Goal: Task Accomplishment & Management: Use online tool/utility

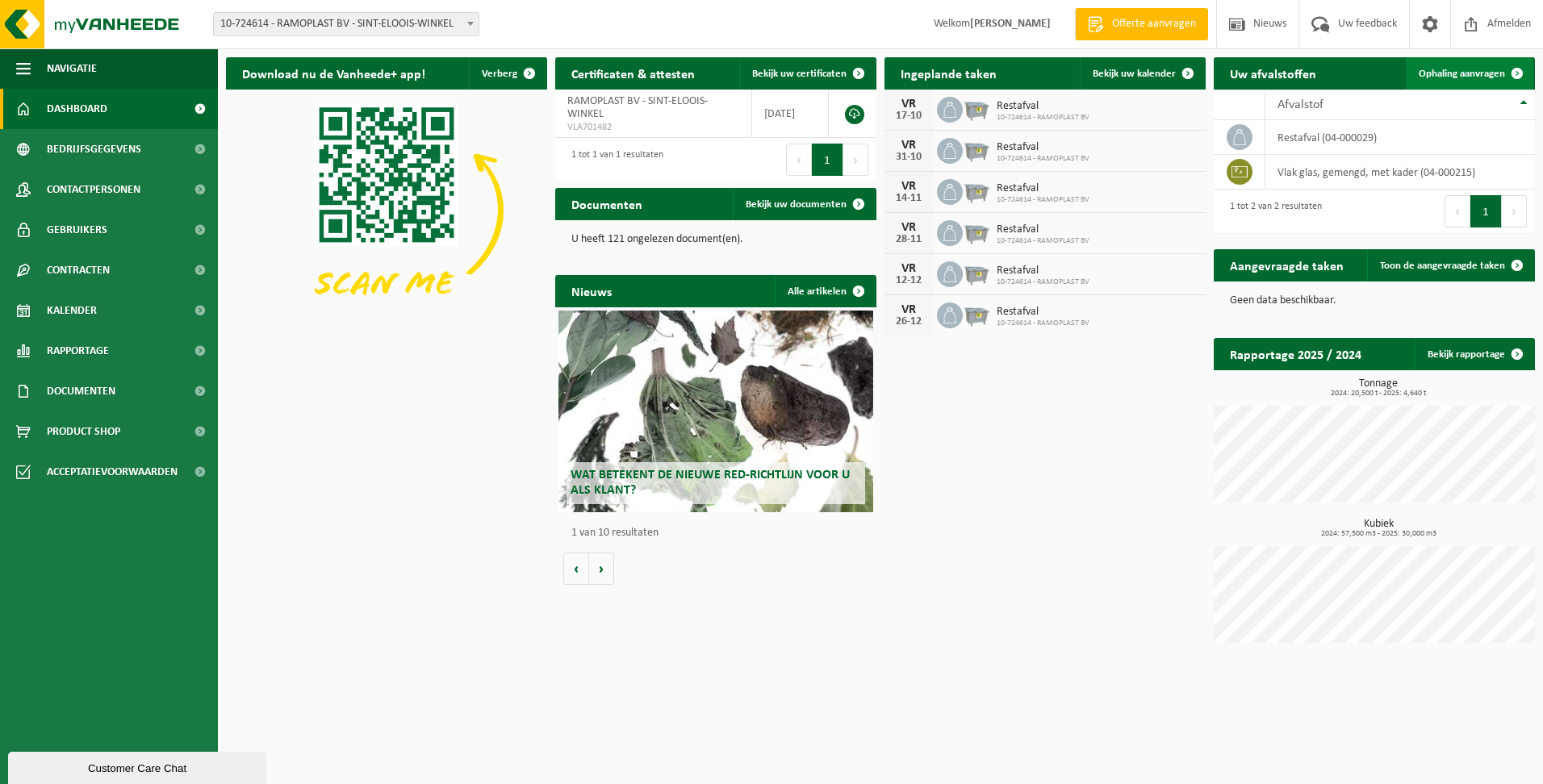
click at [1479, 73] on span "Ophaling aanvragen" at bounding box center [1462, 73] width 86 height 10
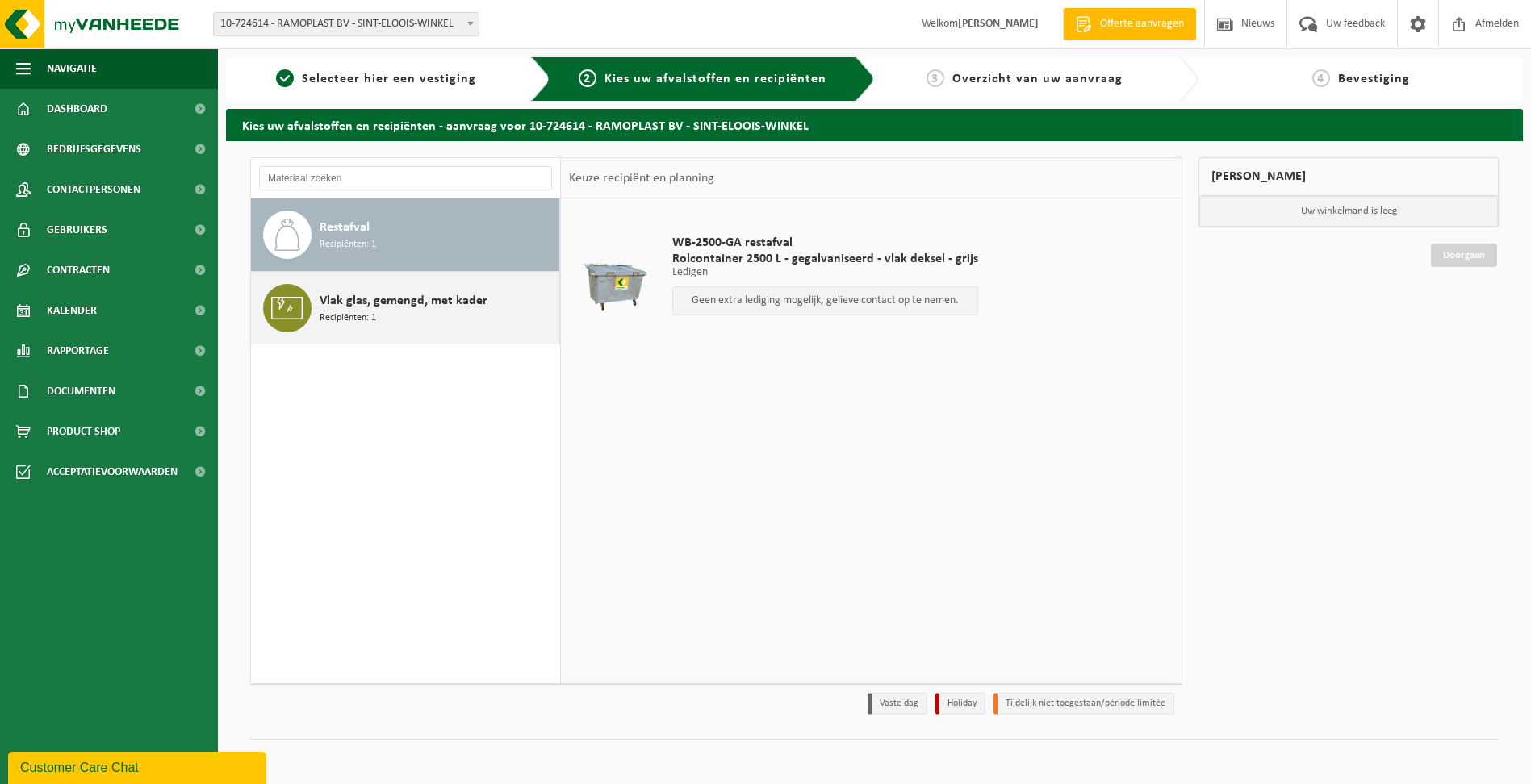
click at [430, 326] on div "Vlak glas, gemengd, met kader Recipiënten: 1" at bounding box center [437, 308] width 235 height 49
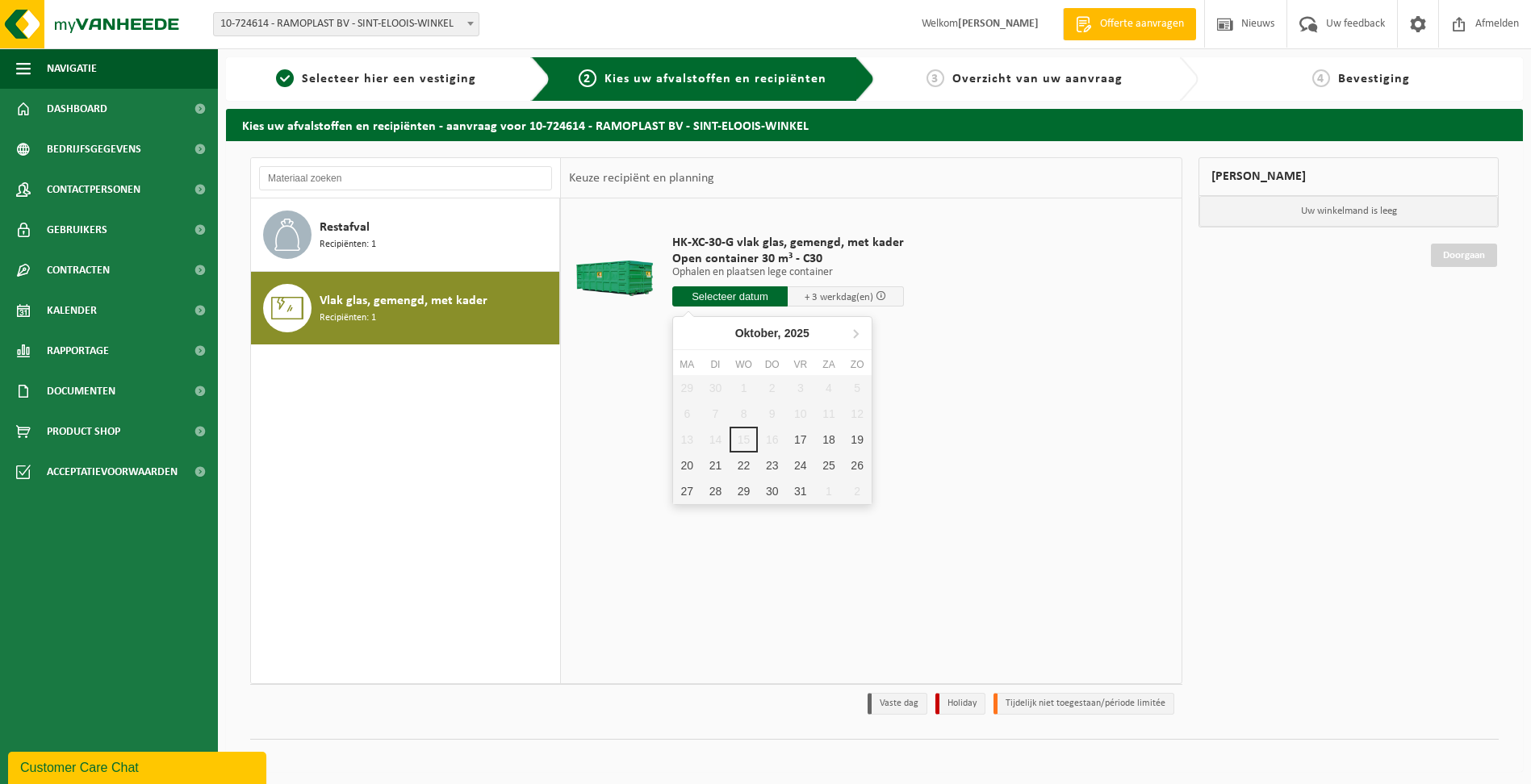
click at [731, 298] on input "text" at bounding box center [731, 297] width 116 height 20
click at [801, 440] on div "17" at bounding box center [800, 440] width 28 height 26
type input "Van 2025-10-17"
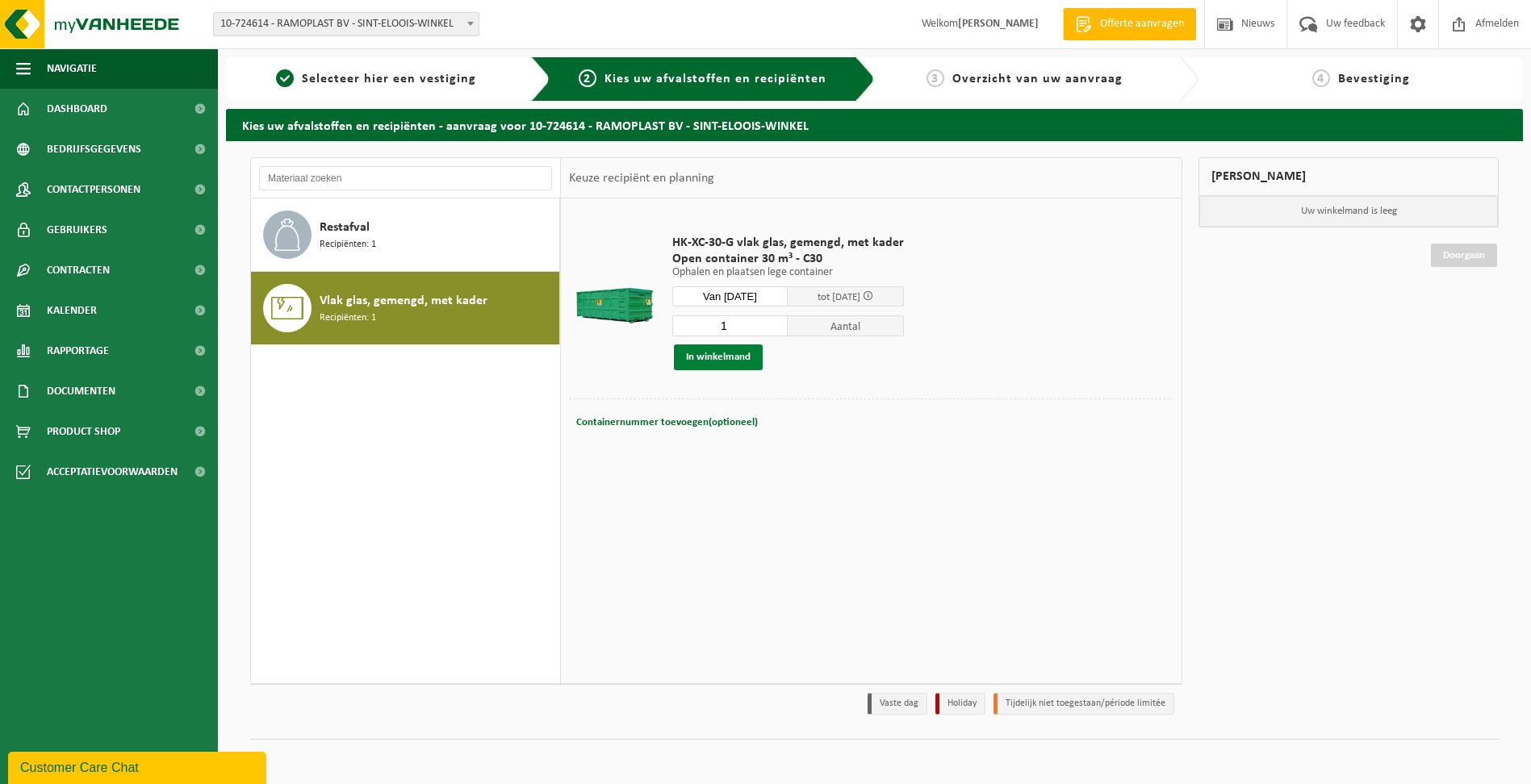
click at [736, 363] on button "In winkelmand" at bounding box center [719, 357] width 89 height 26
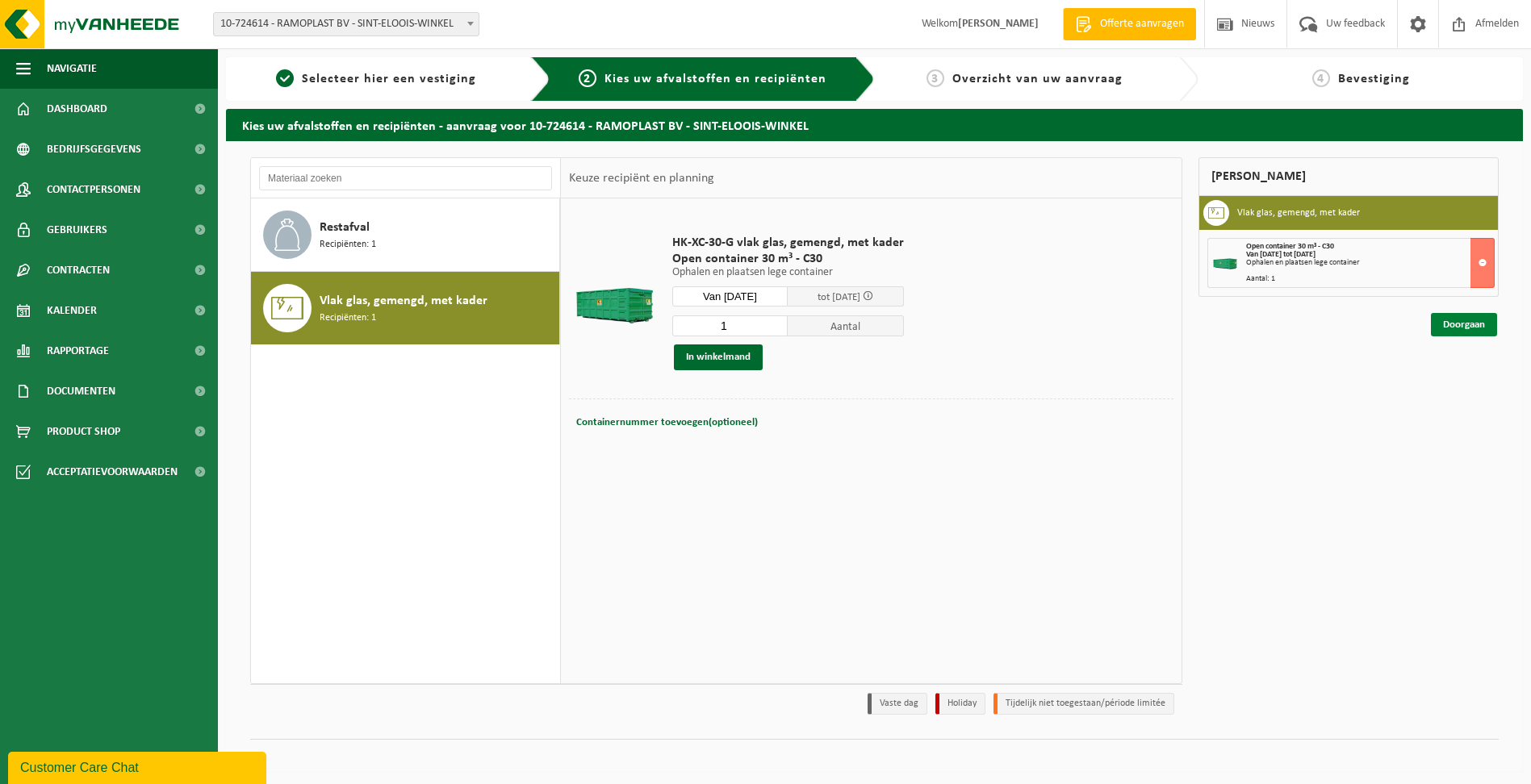
click at [1459, 326] on link "Doorgaan" at bounding box center [1465, 324] width 66 height 23
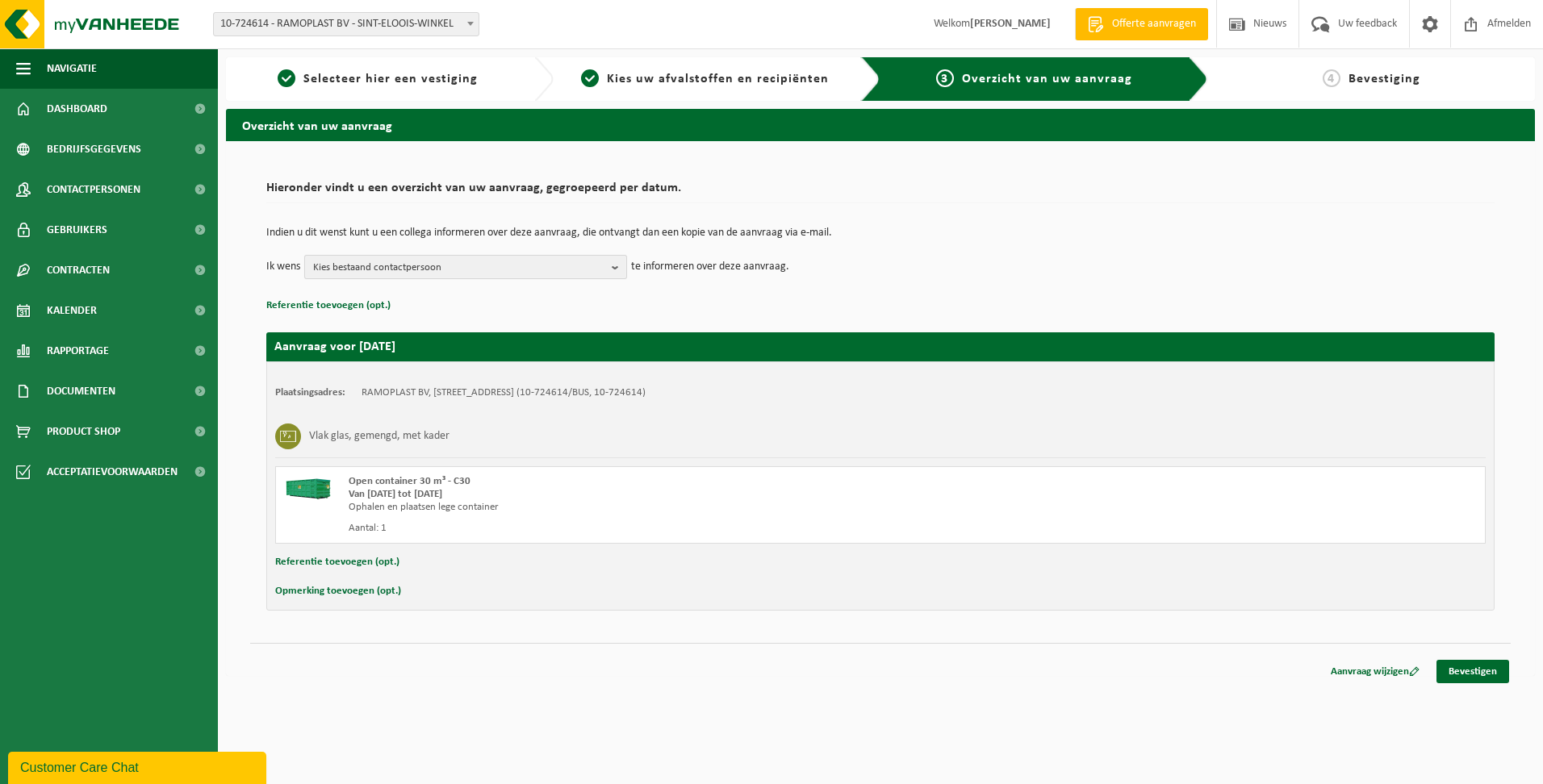
click at [494, 268] on span "Kies bestaand contactpersoon" at bounding box center [459, 268] width 292 height 24
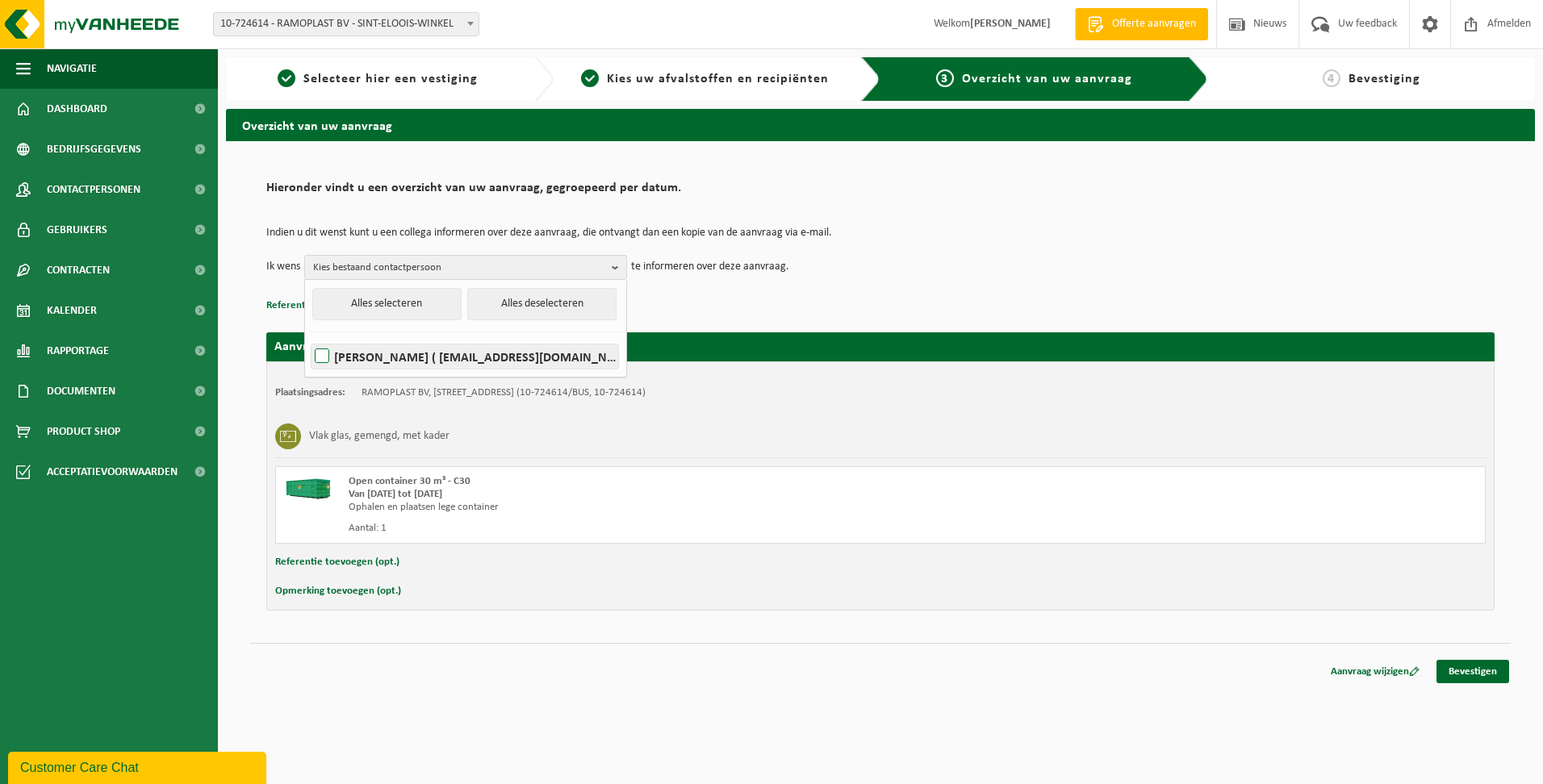
click at [393, 344] on label "EVELYNE DEGRANDE ( info@ramoplast.be )" at bounding box center [465, 356] width 307 height 24
click at [309, 337] on input "EVELYNE DEGRANDE ( info@ramoplast.be )" at bounding box center [309, 336] width 1 height 1
checkbox input "true"
click at [889, 291] on div "Indien u dit wenst kunt u een collega informeren over deze aanvraag, die ontvan…" at bounding box center [880, 253] width 1228 height 84
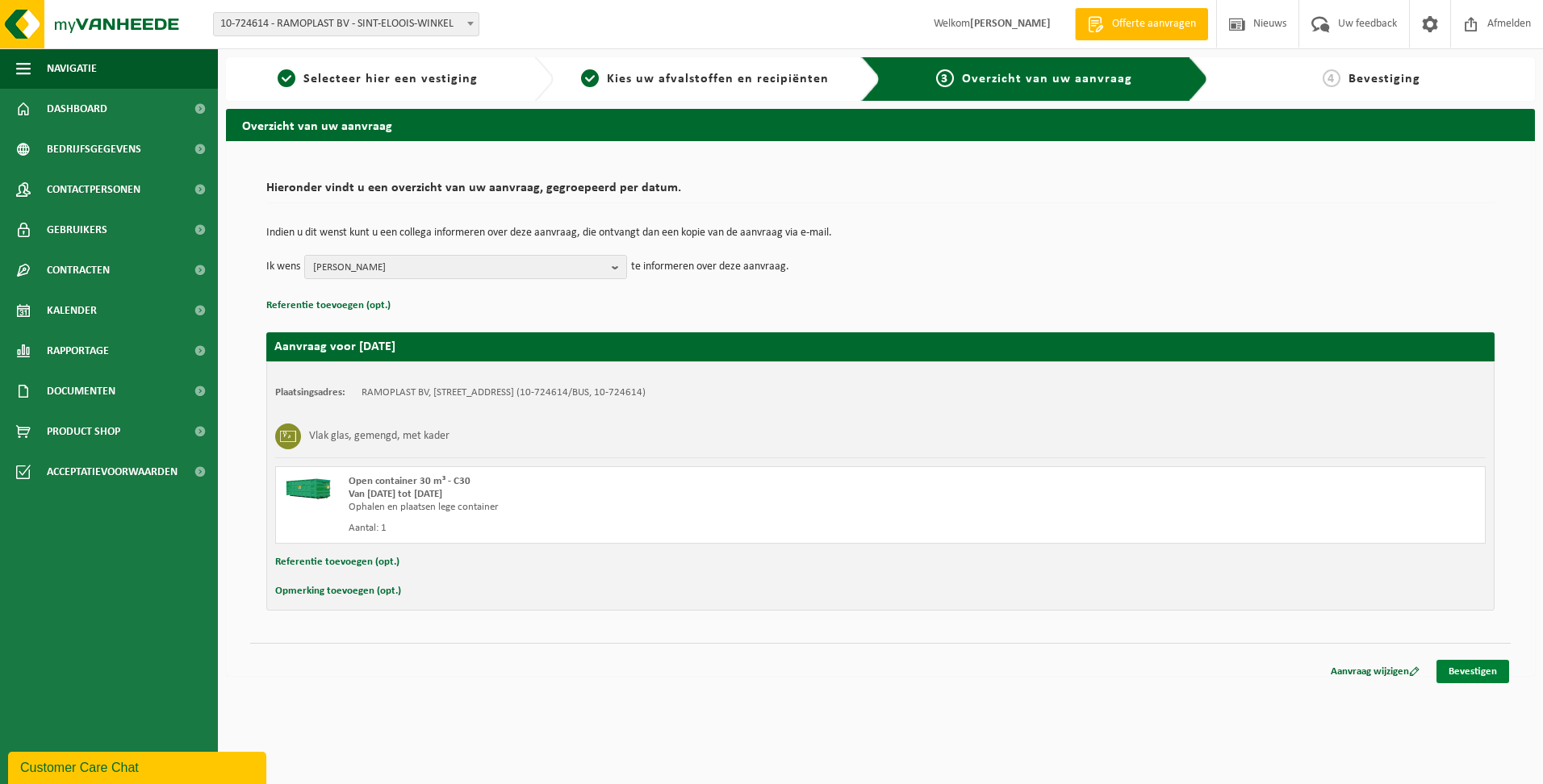
click at [1488, 666] on link "Bevestigen" at bounding box center [1472, 672] width 72 height 23
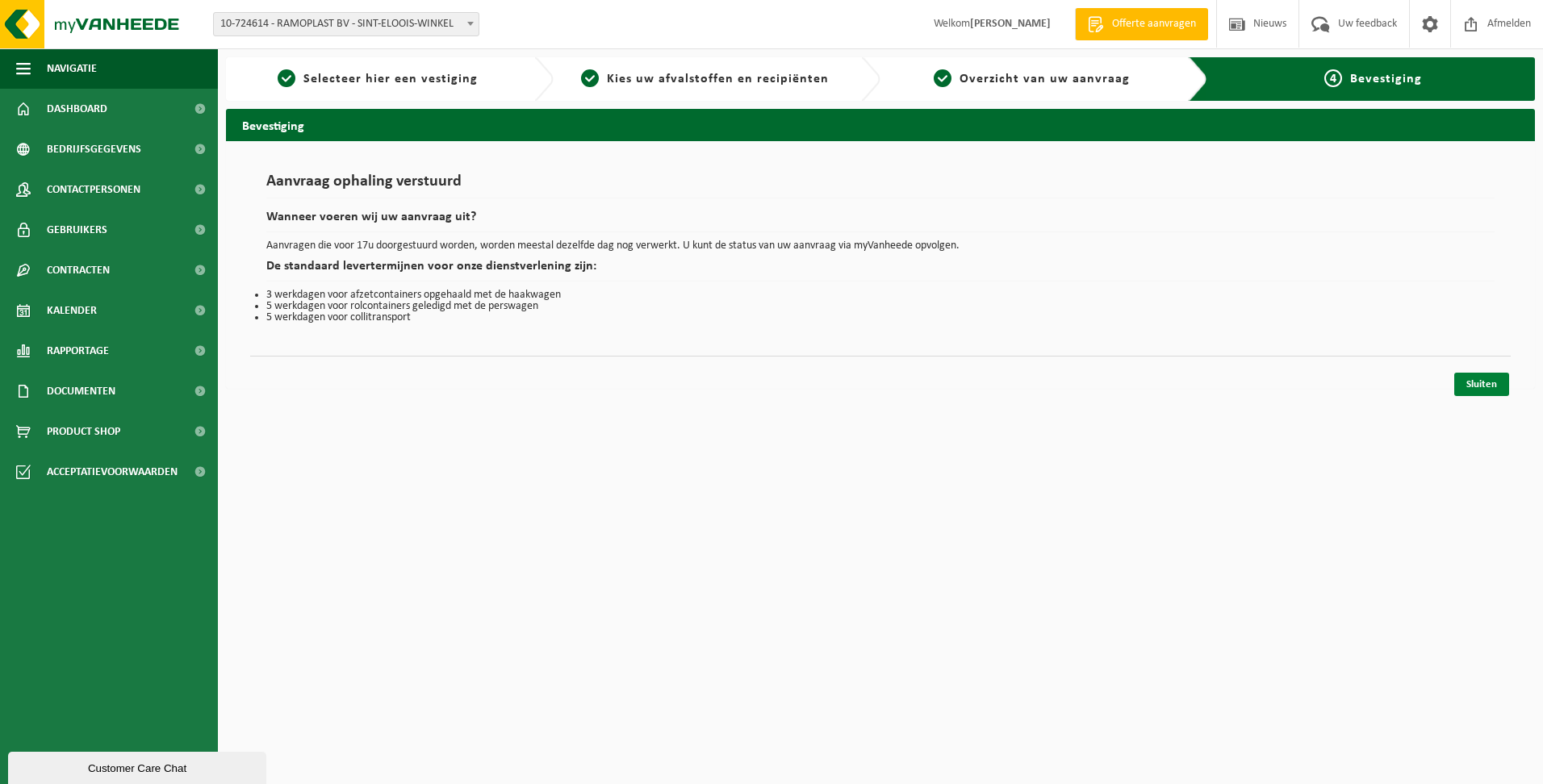
click at [1482, 384] on link "Sluiten" at bounding box center [1482, 383] width 55 height 23
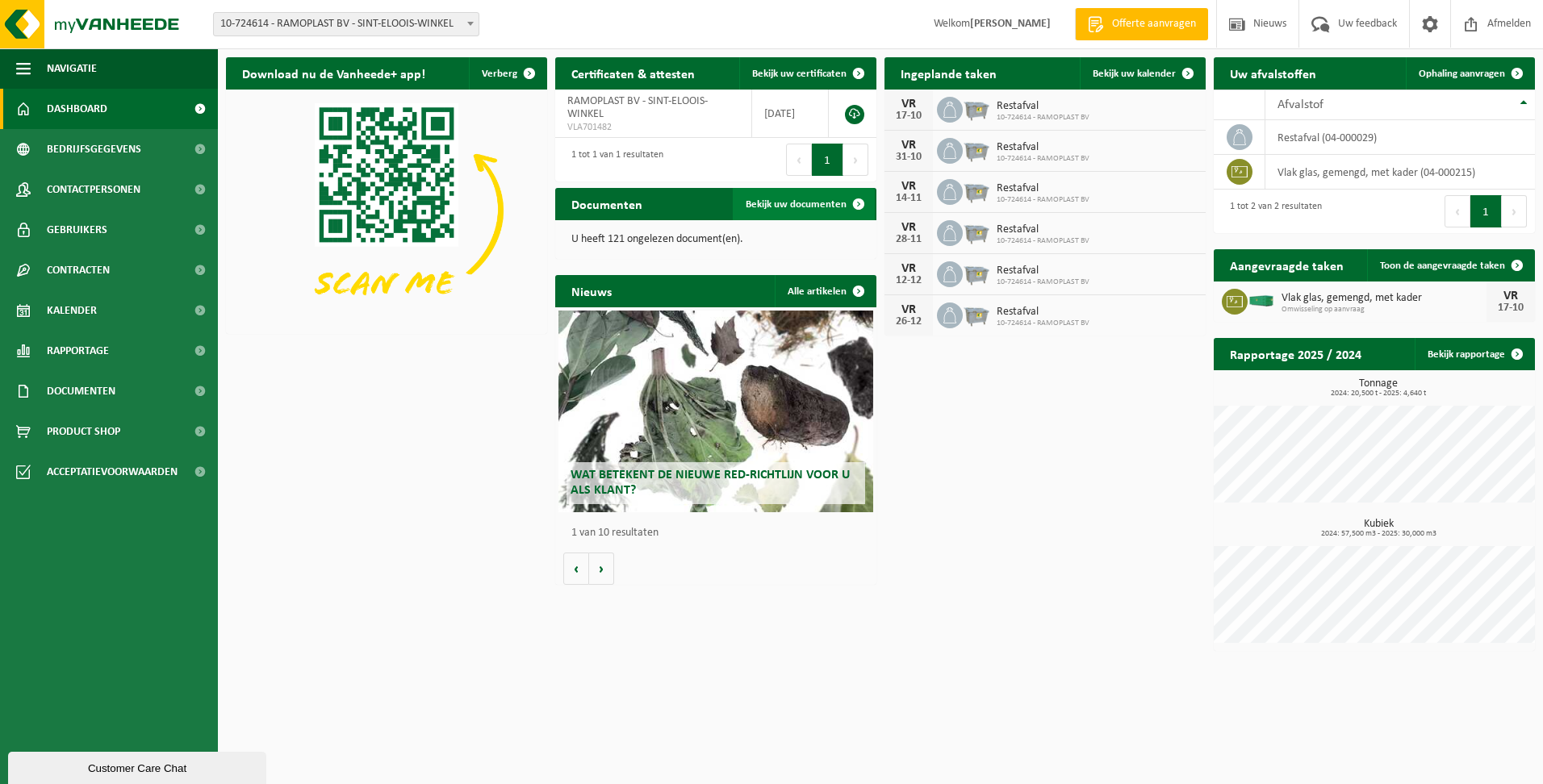
click at [835, 205] on span "Bekijk uw documenten" at bounding box center [796, 205] width 101 height 10
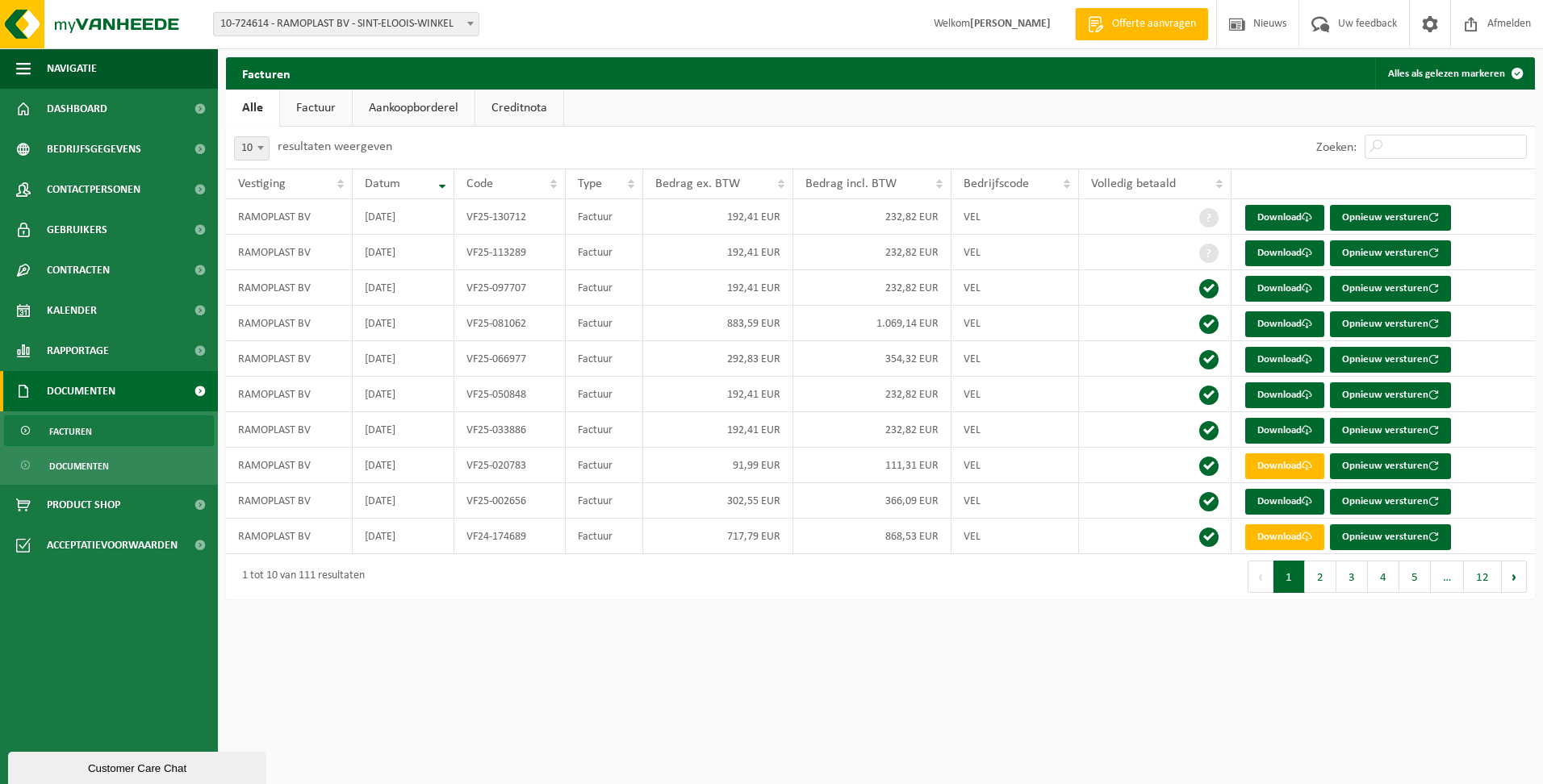
drag, startPoint x: 720, startPoint y: 167, endPoint x: 598, endPoint y: 125, distance: 129.0
